Goal: Find specific page/section: Find specific page/section

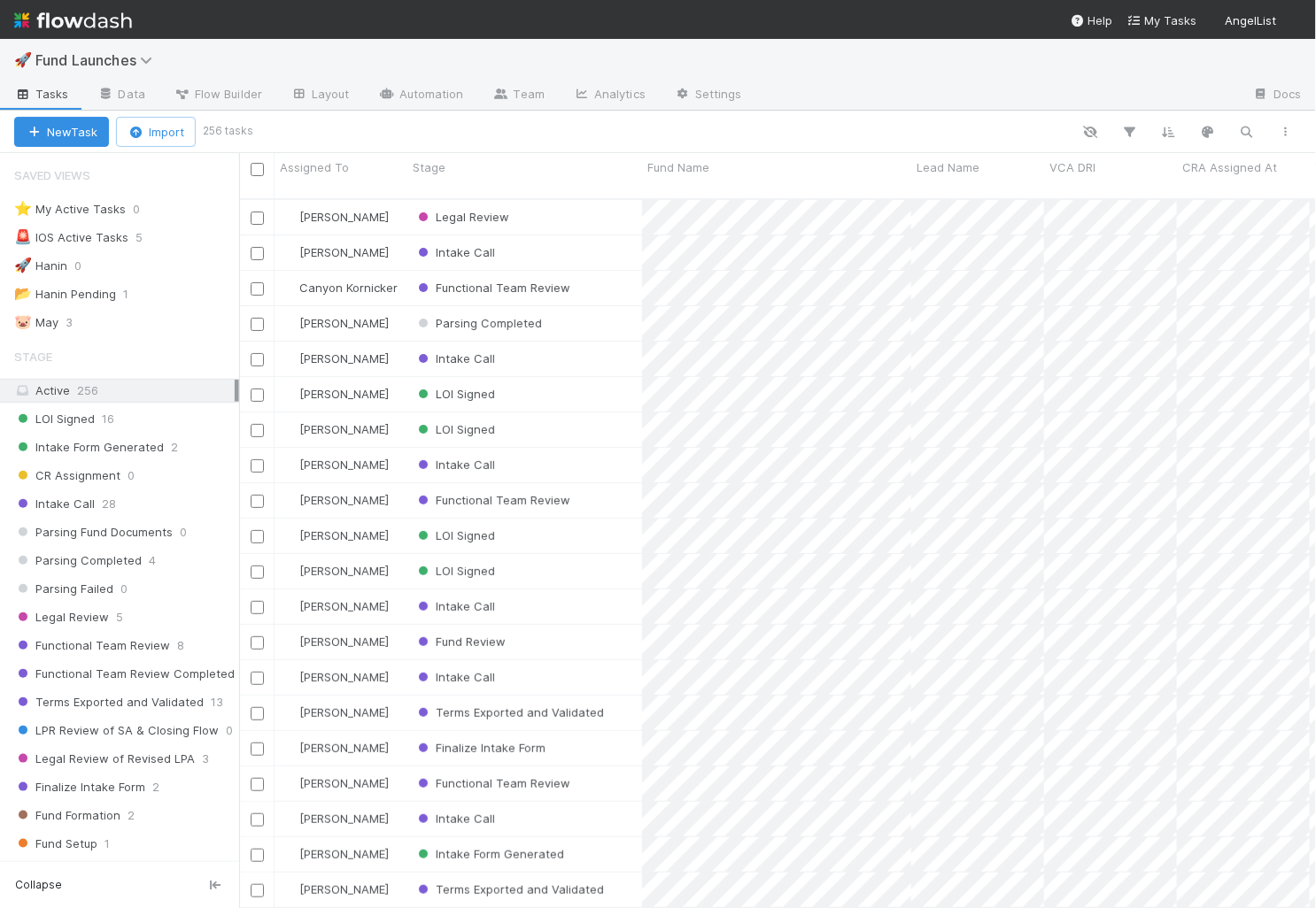
scroll to position [1, 1]
click at [154, 97] on link "Data" at bounding box center [121, 95] width 76 height 28
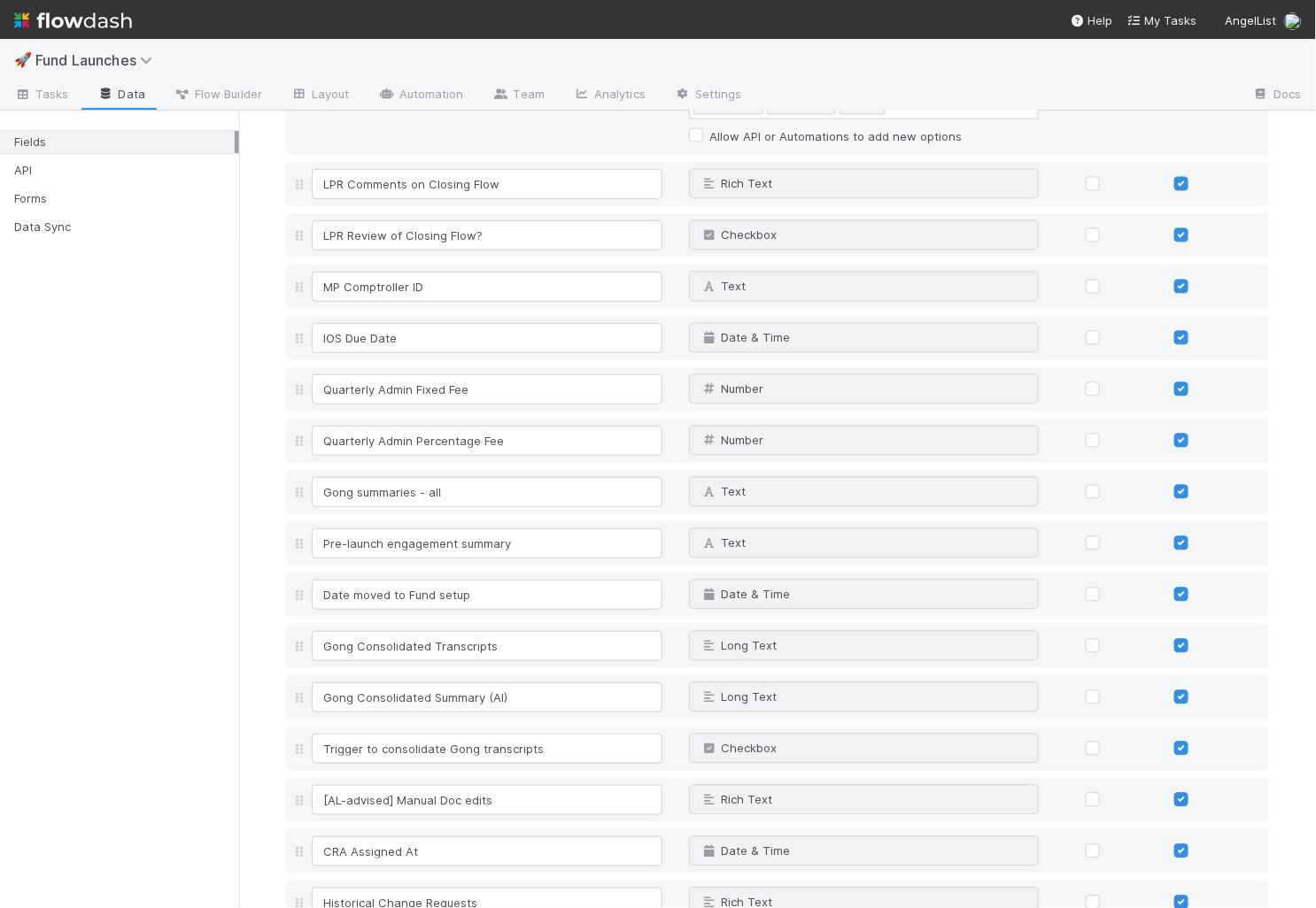
scroll to position [9107, 0]
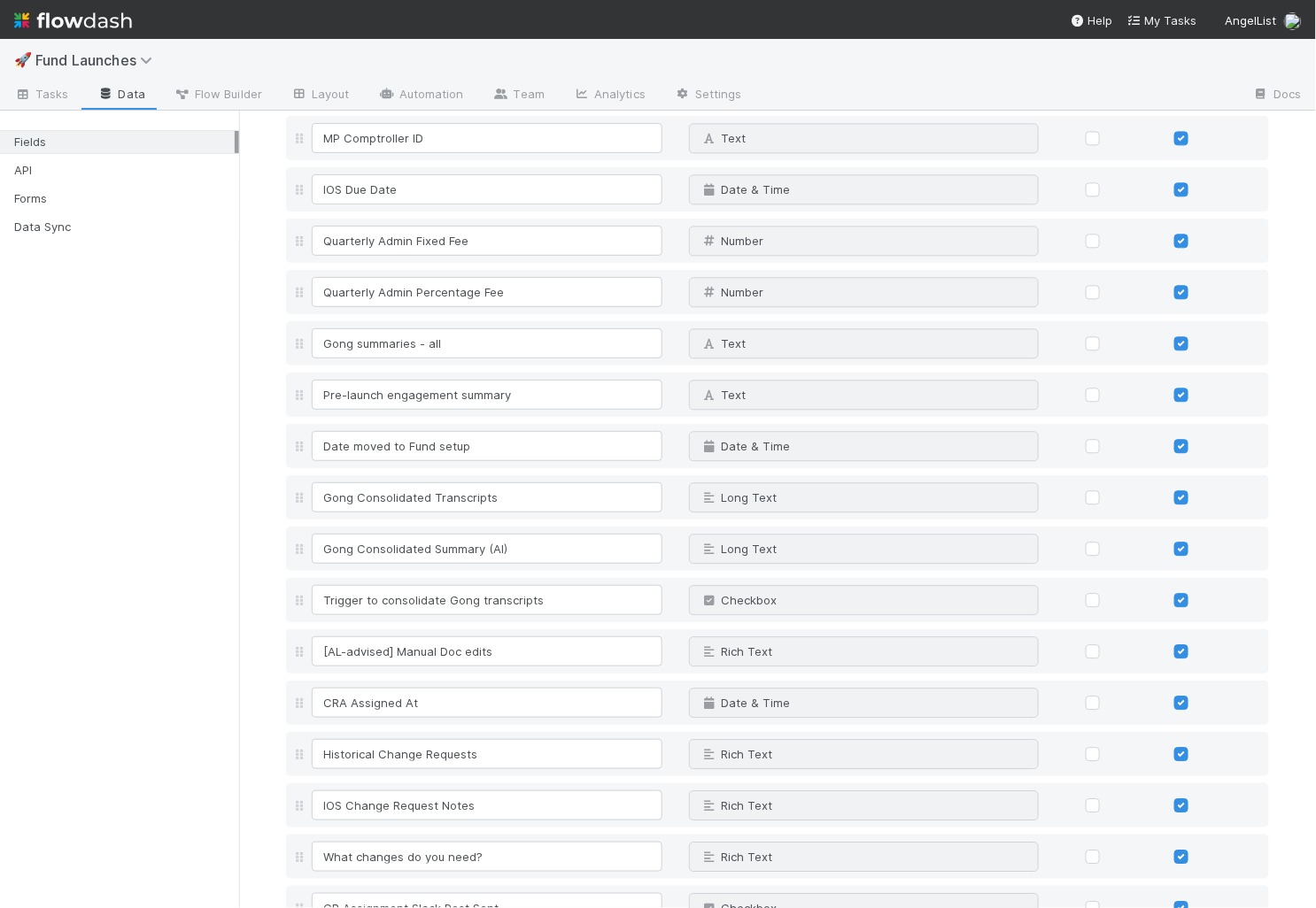
click at [194, 583] on div "Fields API Forms Data Sync" at bounding box center [119, 510] width 239 height 798
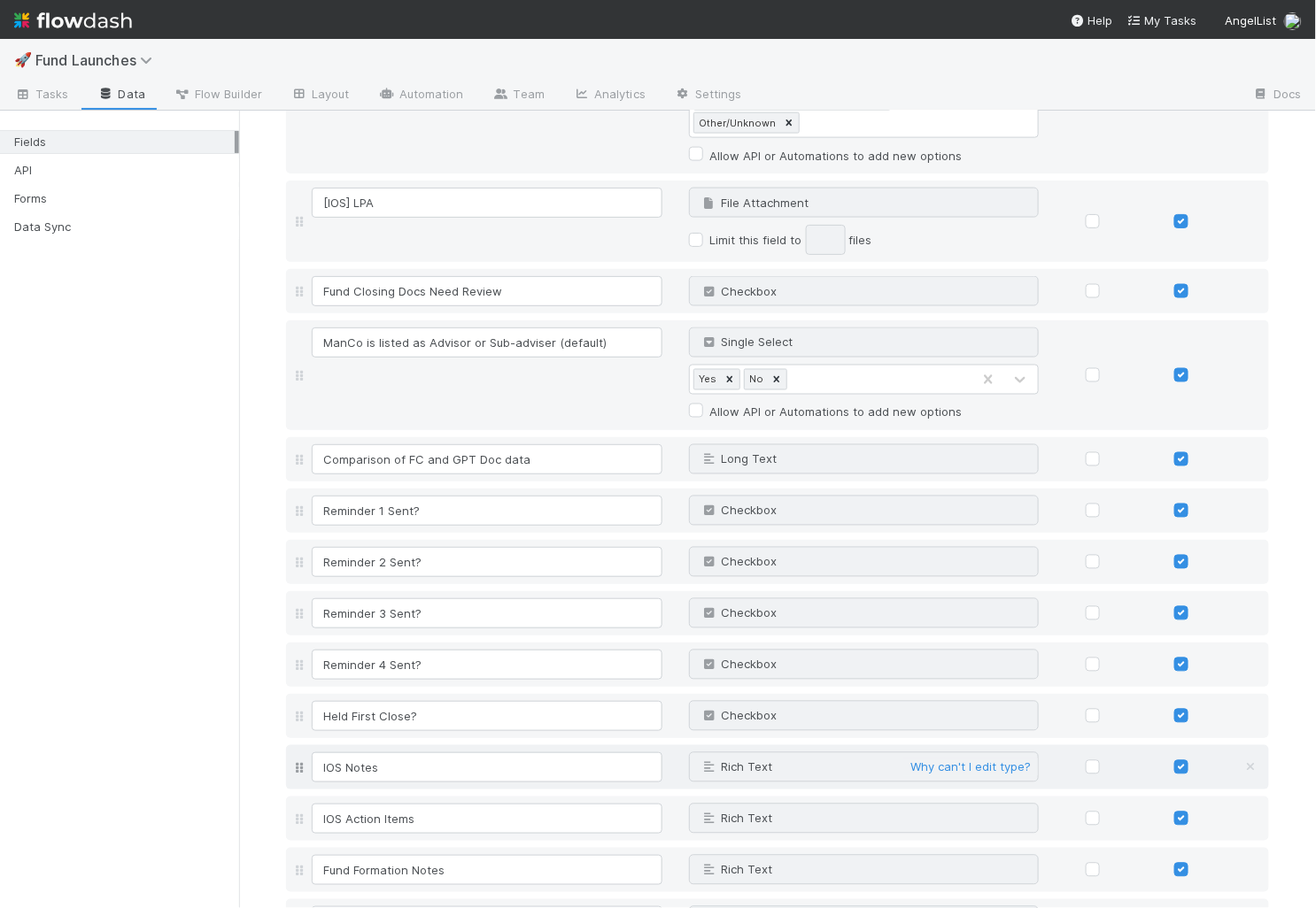
scroll to position [4481, 0]
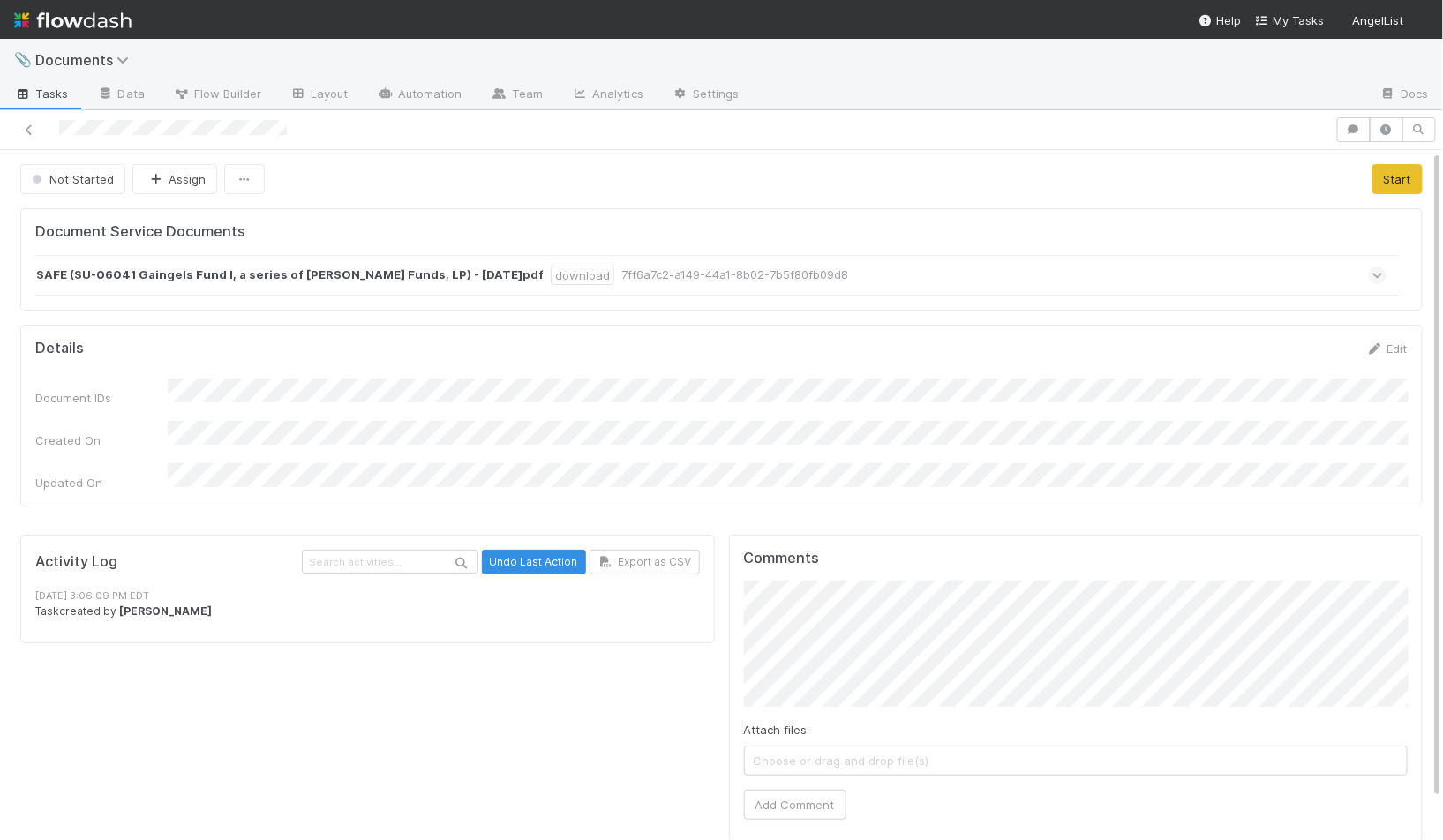
scroll to position [2, 0]
click at [1384, 276] on div "SAFE (SU-06041 Gaingels Fund I, a series of [PERSON_NAME] Funds, LP) - [DATE]pd…" at bounding box center [711, 273] width 1351 height 41
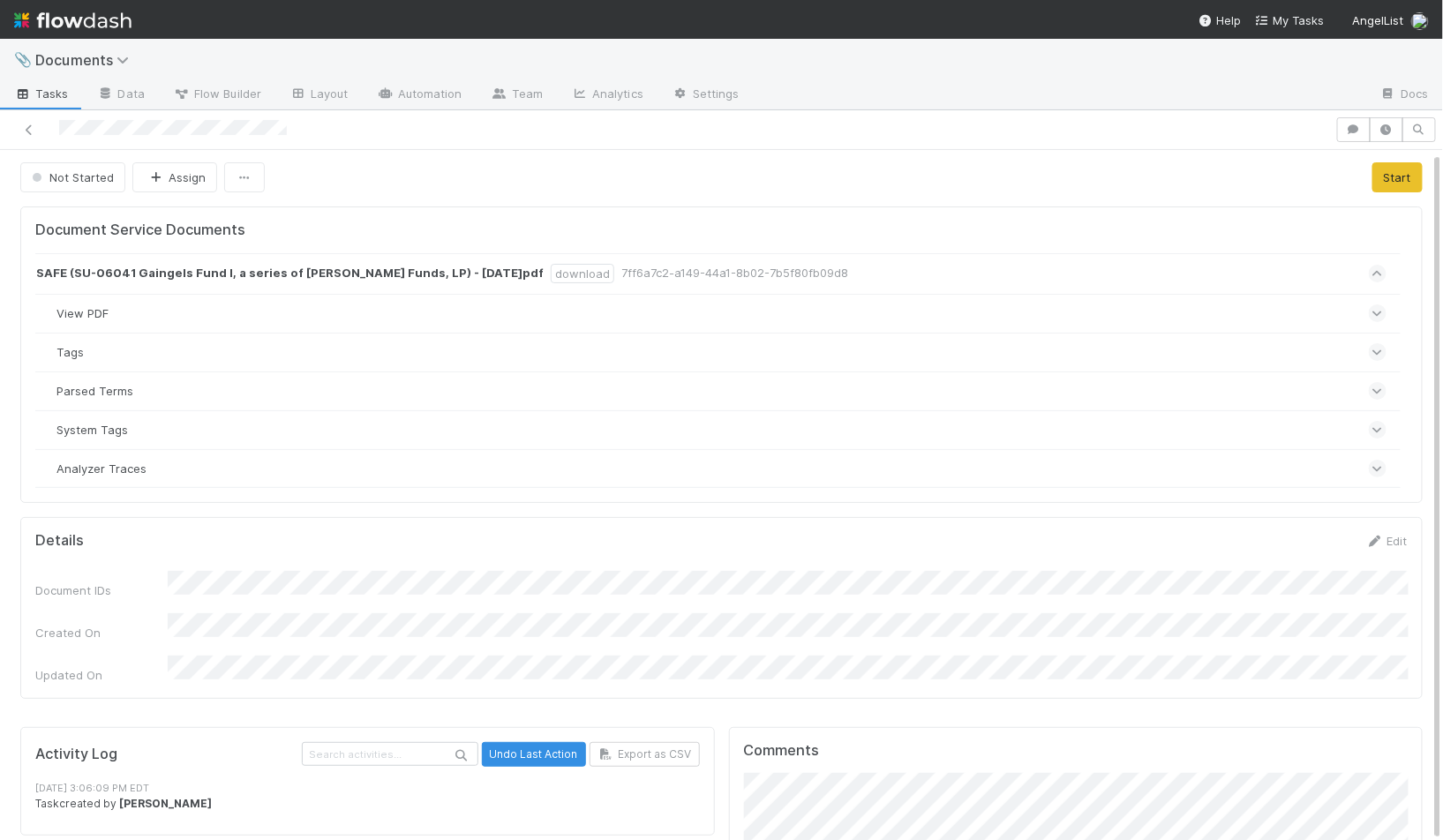
click at [1380, 387] on icon at bounding box center [1378, 391] width 12 height 18
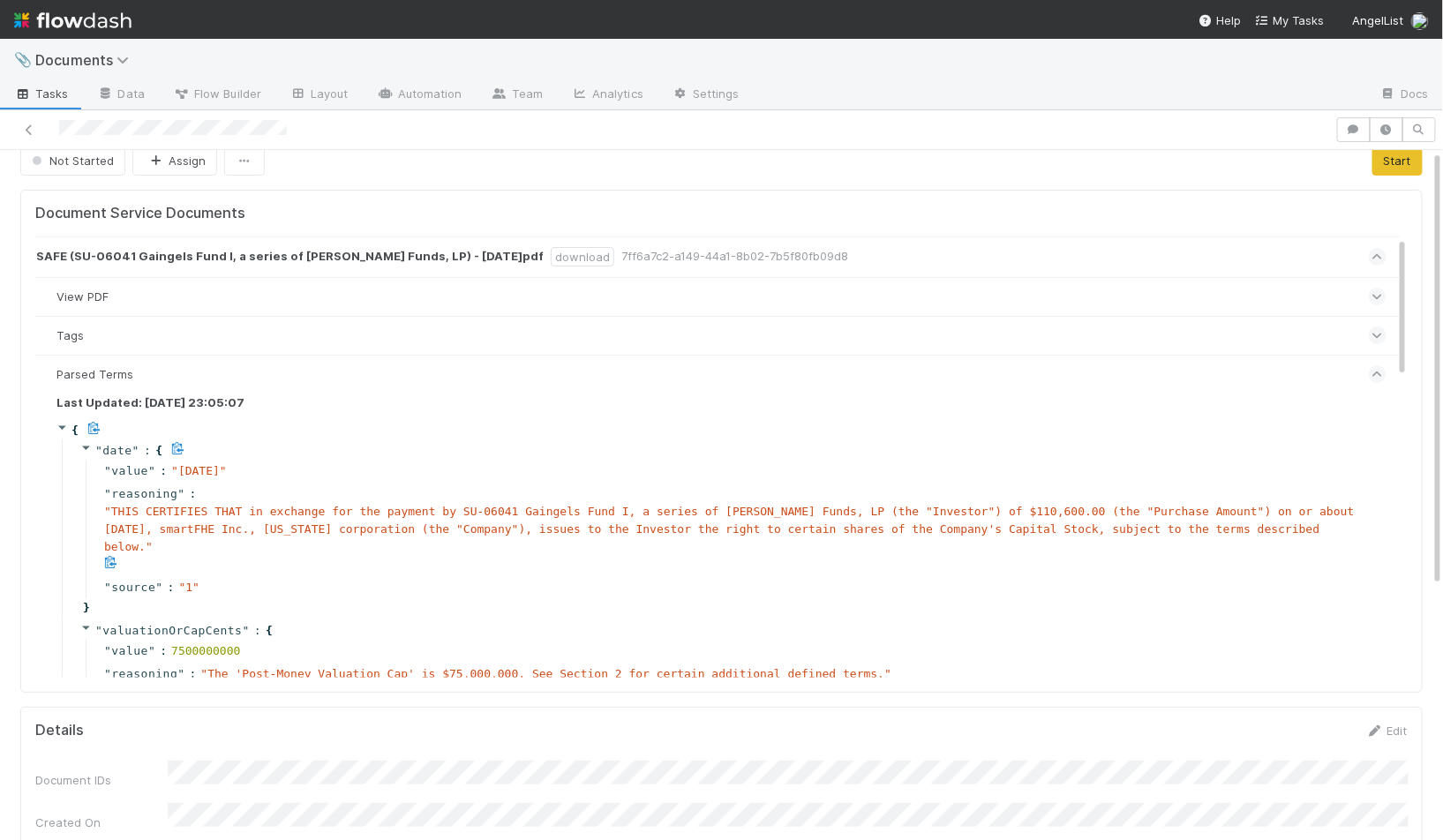
scroll to position [0, 0]
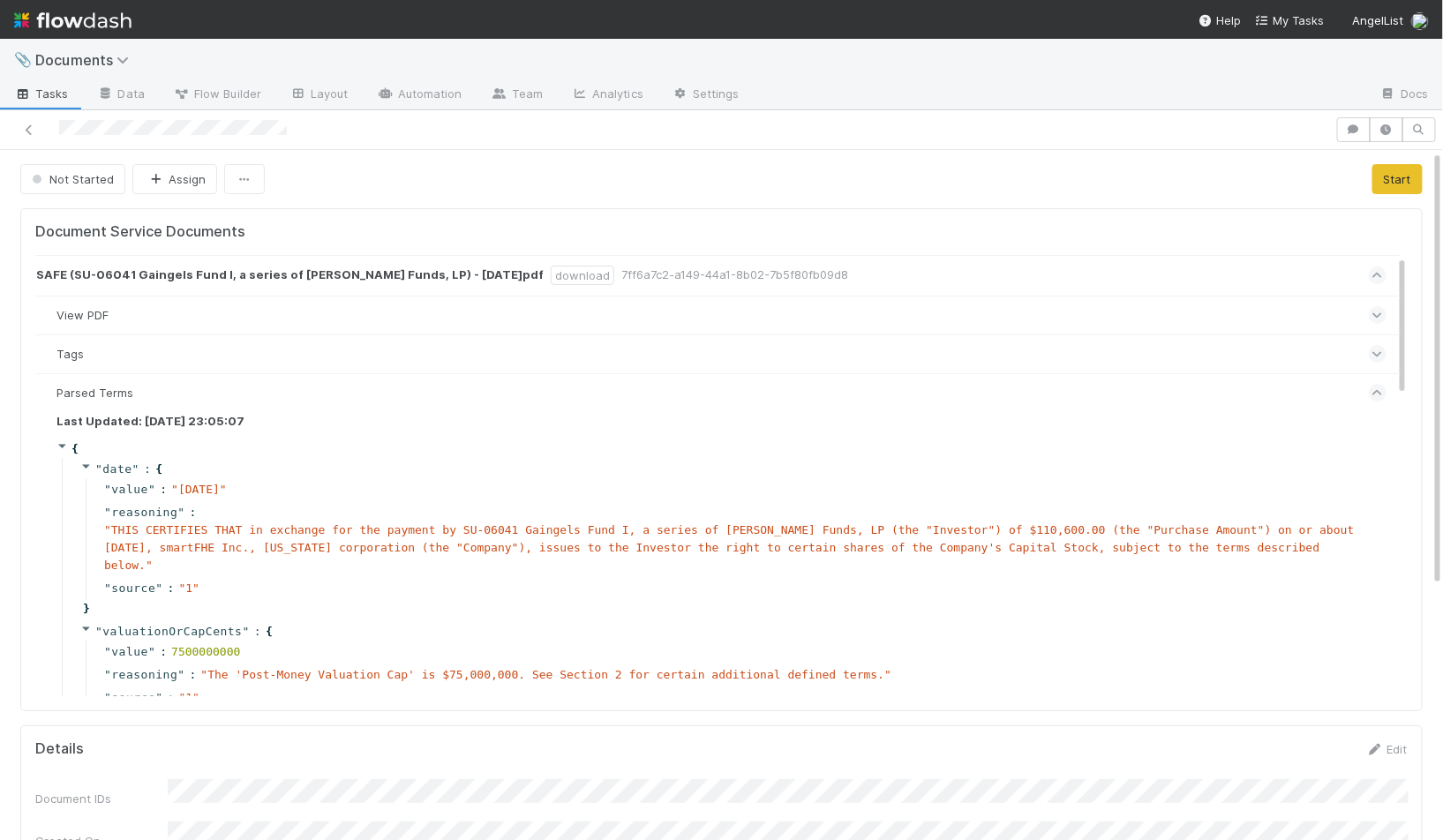
click at [630, 227] on h5 "Document Service Documents" at bounding box center [721, 232] width 1372 height 18
